Goal: Information Seeking & Learning: Learn about a topic

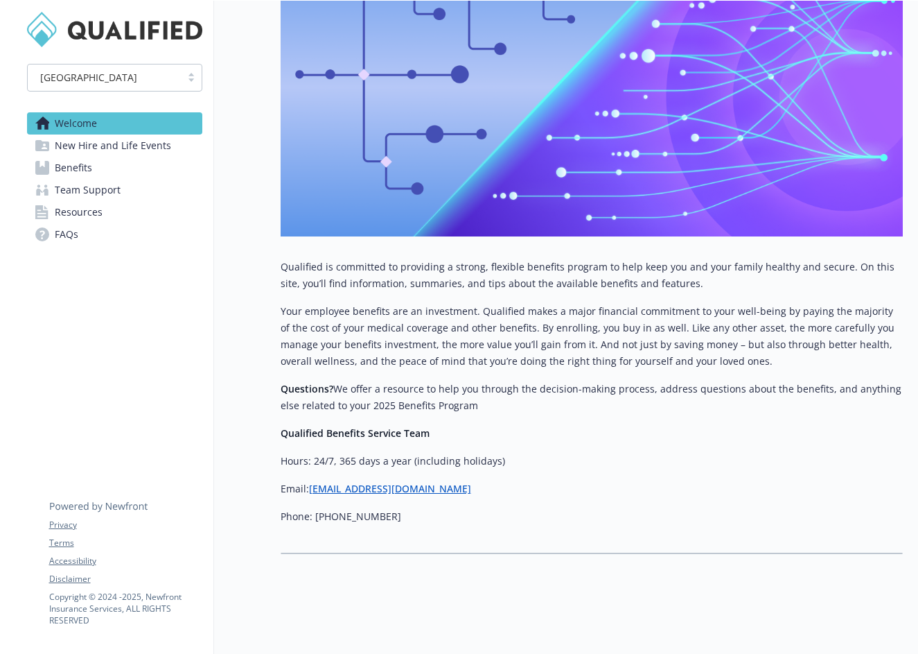
click at [145, 147] on span "New Hire and Life Events" at bounding box center [113, 145] width 116 height 22
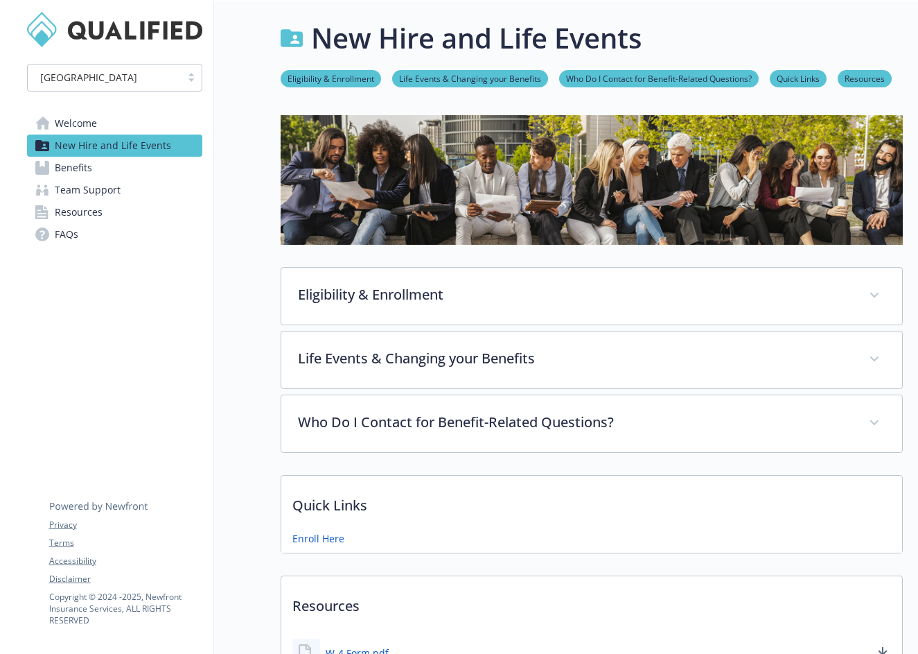
click at [77, 168] on span "Benefits" at bounding box center [73, 168] width 37 height 22
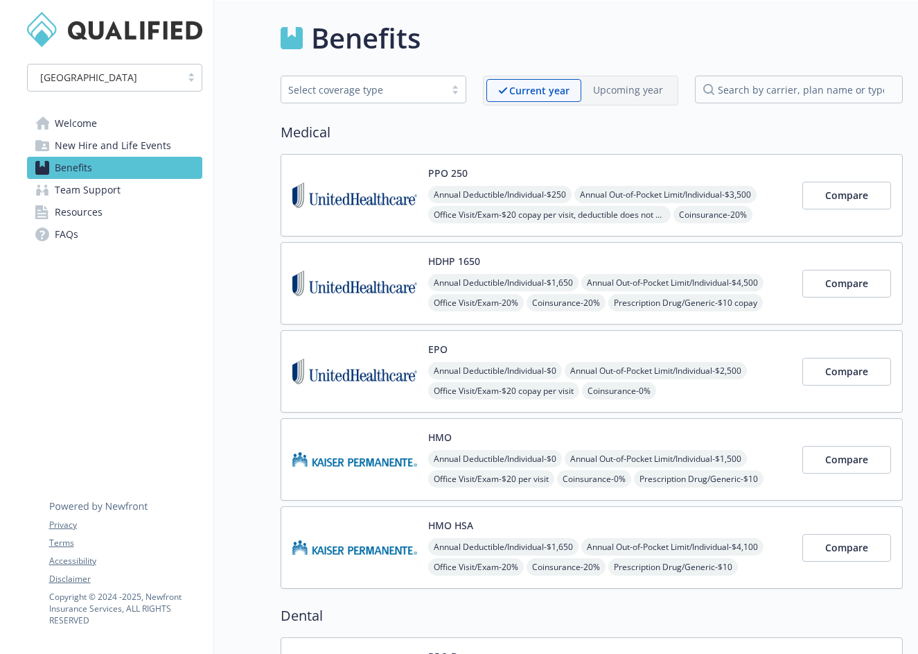
click at [109, 189] on span "Team Support" at bounding box center [88, 190] width 66 height 22
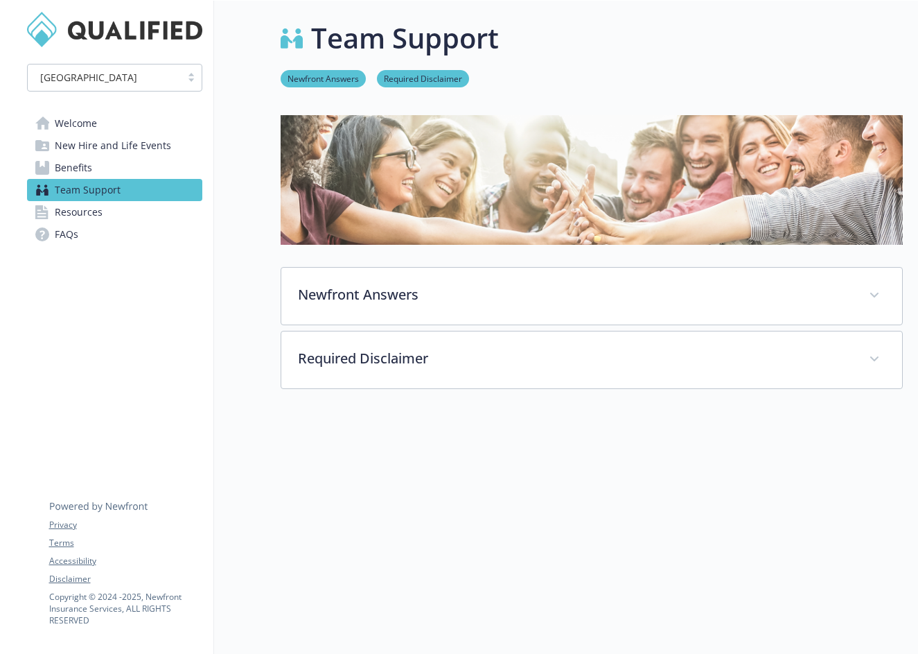
click at [144, 177] on link "Benefits" at bounding box center [114, 168] width 175 height 22
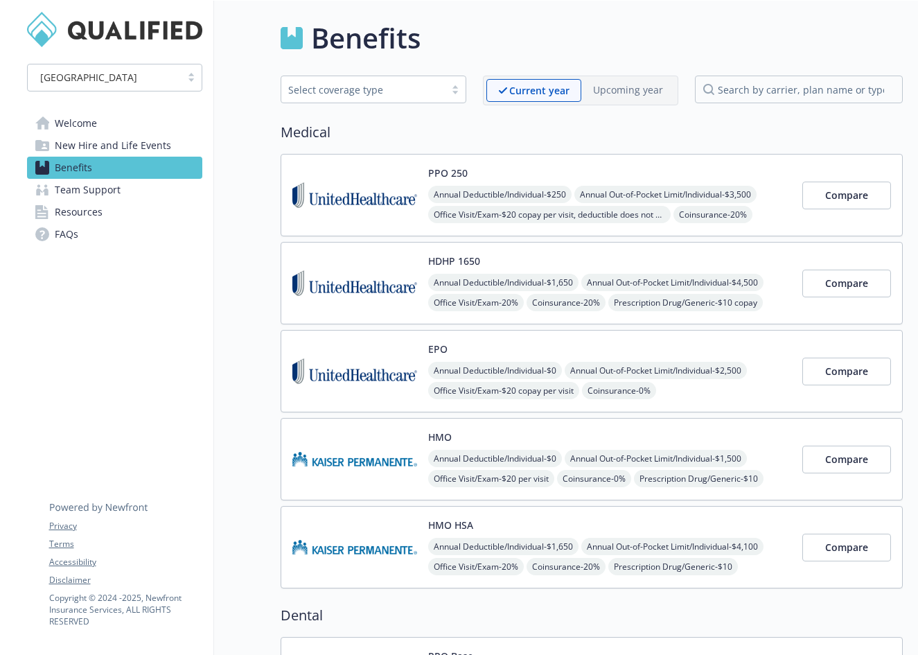
click at [71, 120] on span "Welcome" at bounding box center [76, 123] width 42 height 22
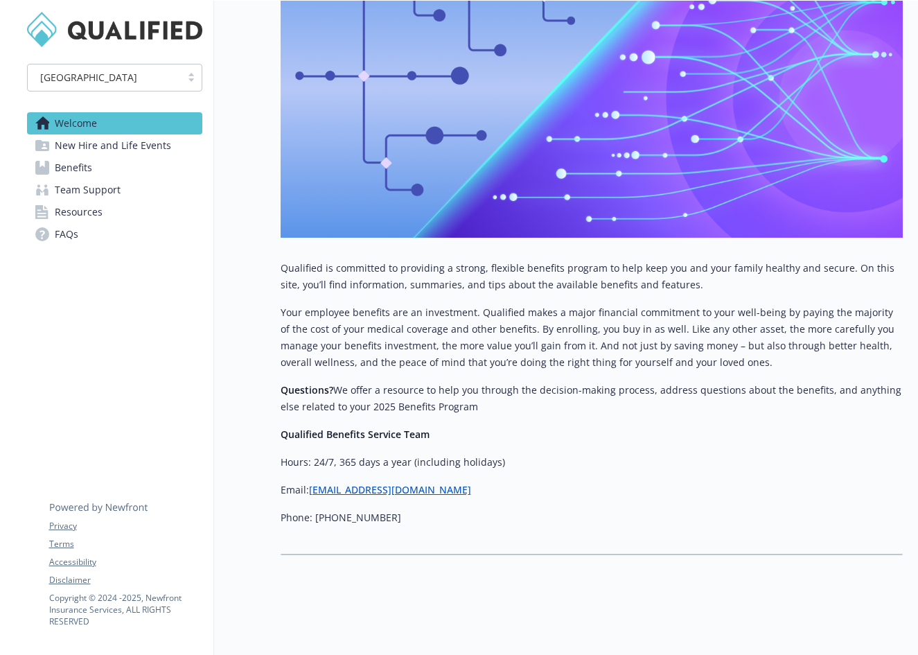
scroll to position [288, 0]
click at [85, 186] on span "Team Support" at bounding box center [88, 190] width 66 height 22
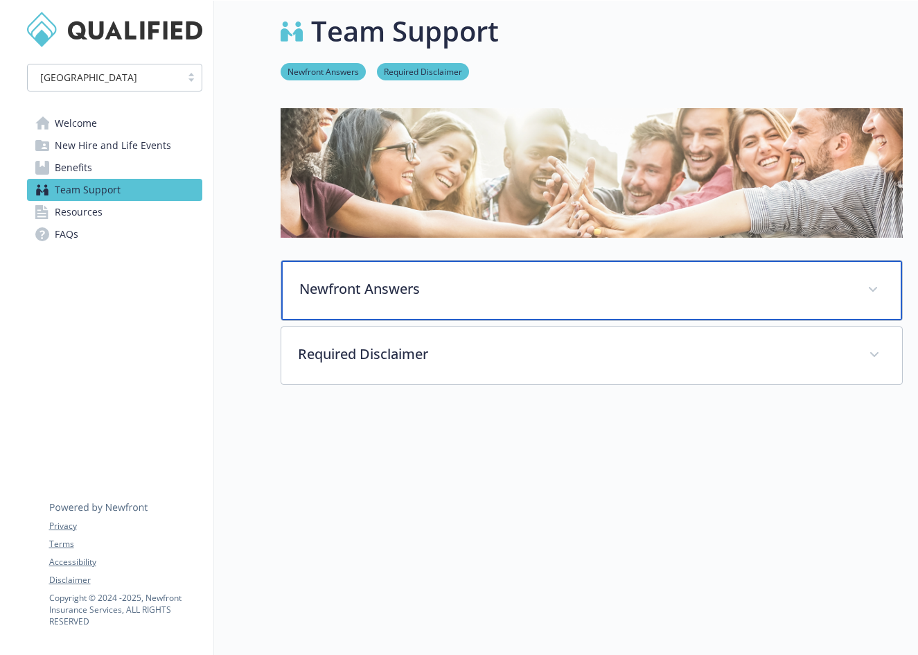
click at [420, 297] on p "Newfront Answers" at bounding box center [575, 289] width 552 height 21
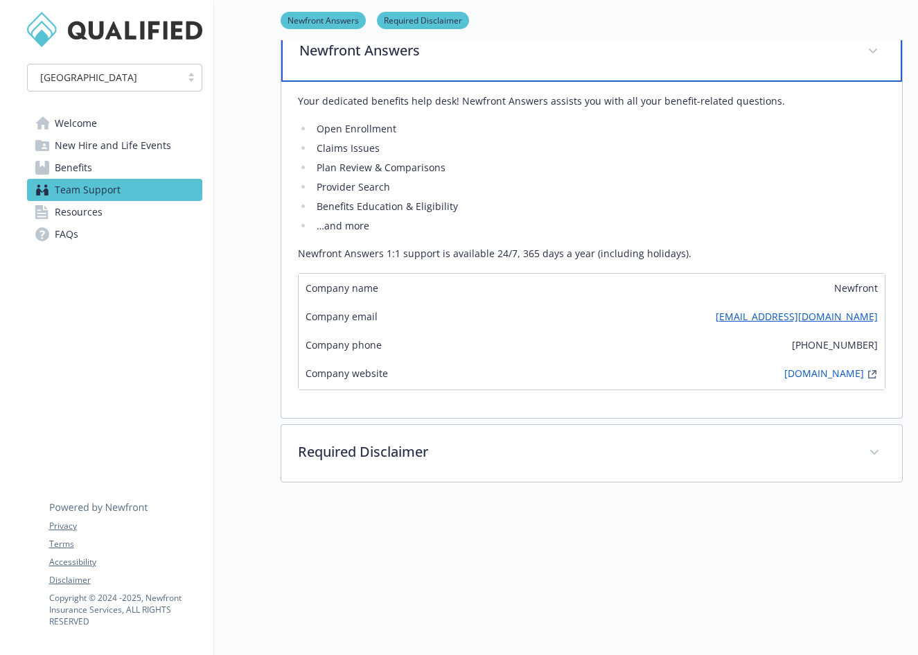
scroll to position [247, 0]
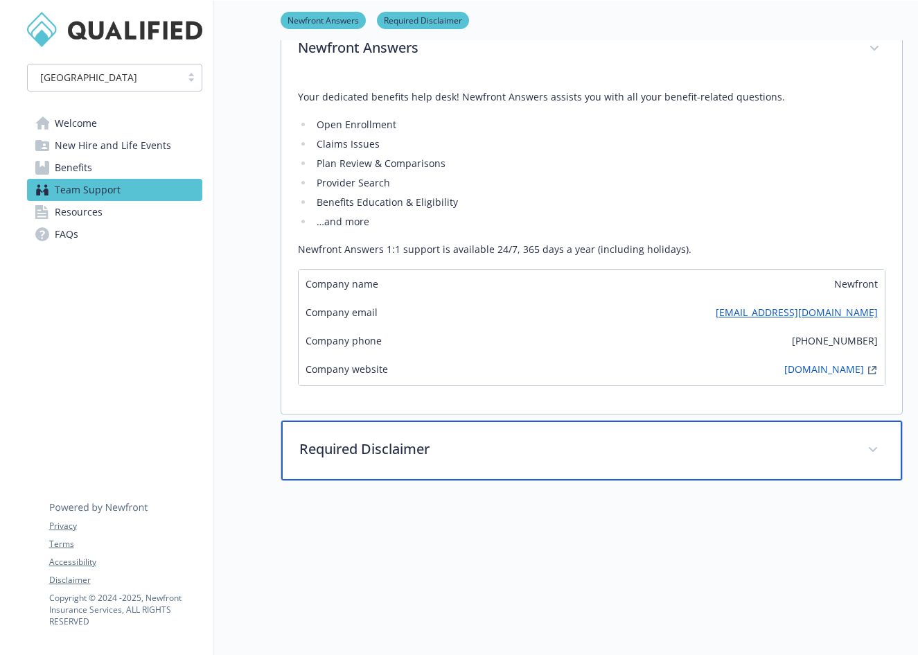
click at [545, 437] on div "Required Disclaimer" at bounding box center [591, 451] width 621 height 60
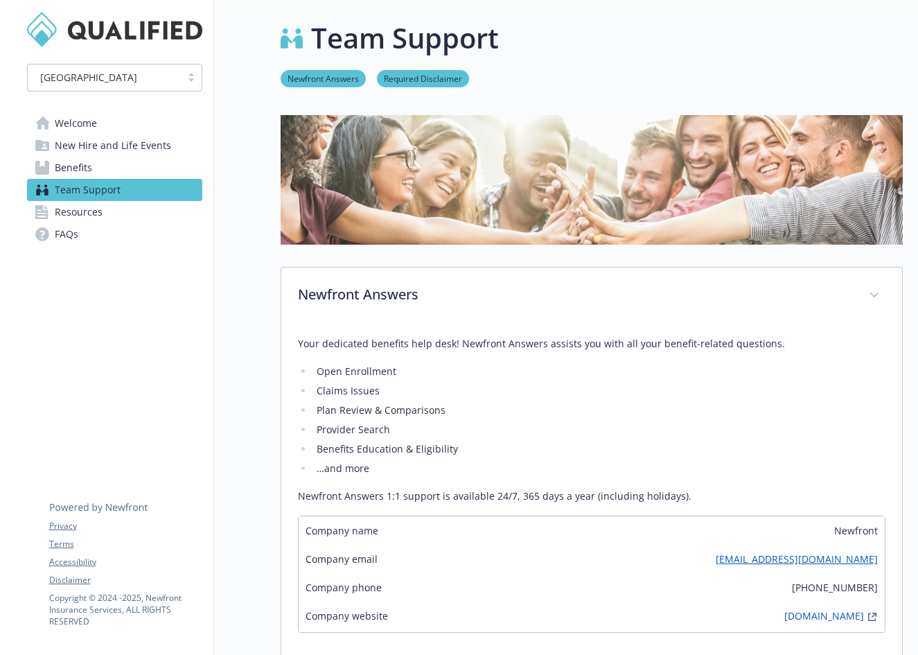
scroll to position [0, 0]
click at [99, 117] on link "Welcome" at bounding box center [114, 123] width 175 height 22
